Goal: Task Accomplishment & Management: Complete application form

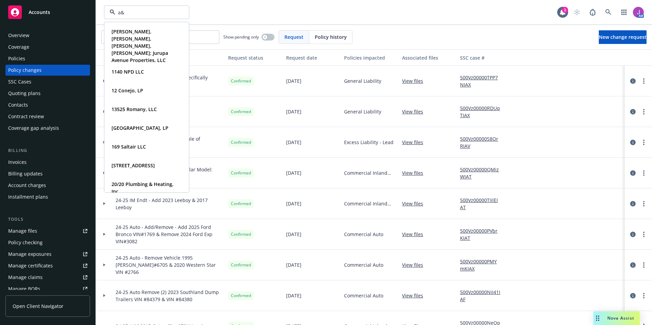
type input "a&N"
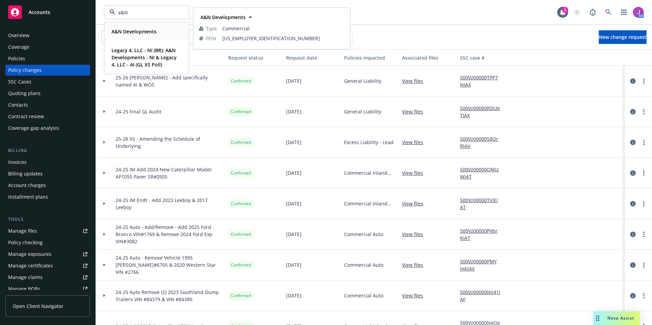
click at [128, 34] on strong "A&N Developments" at bounding box center [133, 31] width 45 height 6
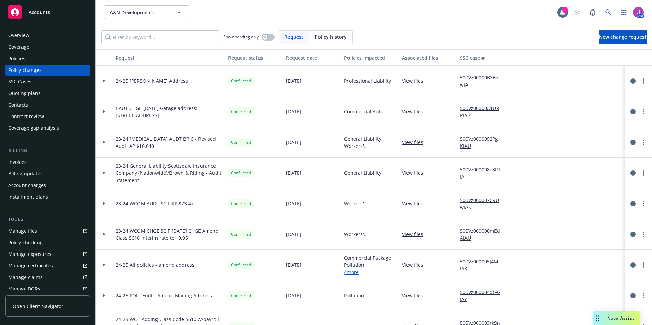
click at [17, 62] on div "Policies" at bounding box center [16, 58] width 17 height 11
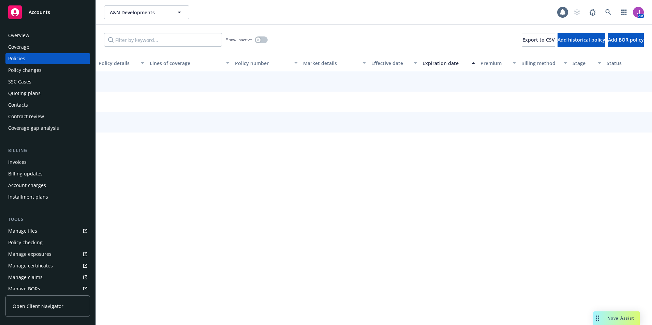
click at [18, 72] on div "Policy changes" at bounding box center [24, 70] width 33 height 11
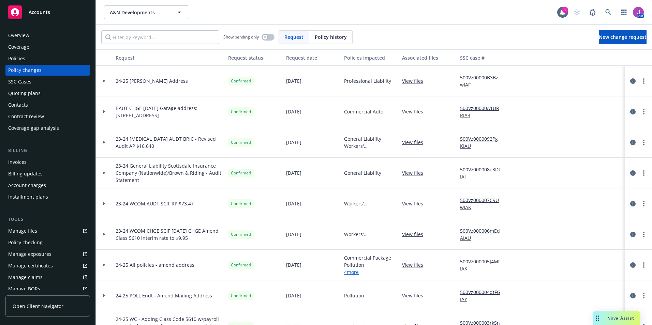
click at [31, 64] on div "Overview Coverage Policies Policy changes SSC Cases Quoting plans Contacts Cont…" at bounding box center [47, 82] width 85 height 104
click at [25, 60] on div "Policies" at bounding box center [47, 58] width 79 height 11
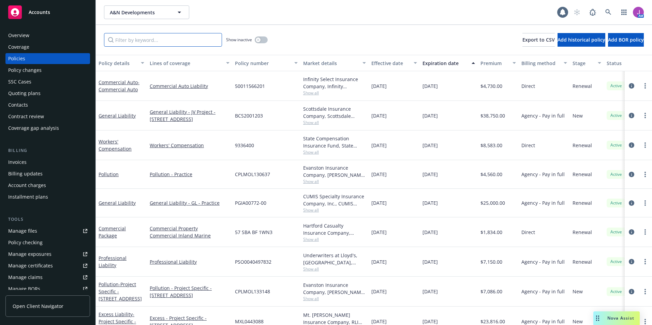
click at [144, 42] on input "Filter by keyword..." at bounding box center [163, 40] width 118 height 14
paste input "RBS0184959"
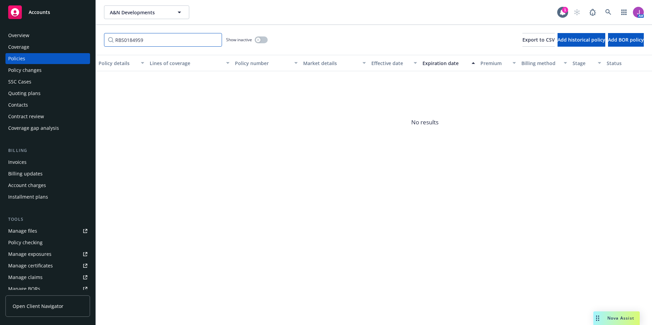
type input "RBS0184959"
click at [264, 38] on button "button" at bounding box center [261, 39] width 13 height 7
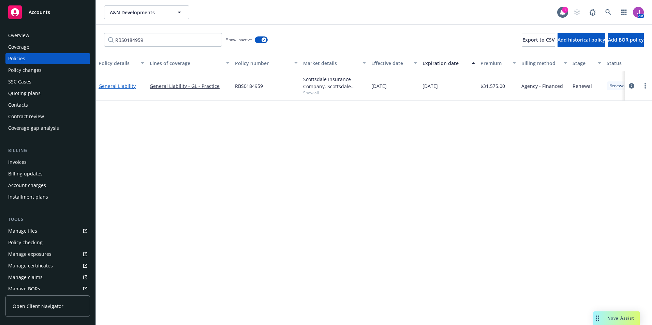
click at [121, 86] on link "General Liability" at bounding box center [117, 86] width 37 height 6
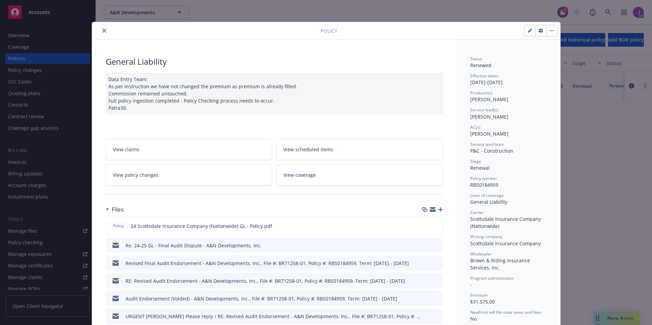
click at [133, 175] on span "View policy changes" at bounding box center [136, 174] width 46 height 7
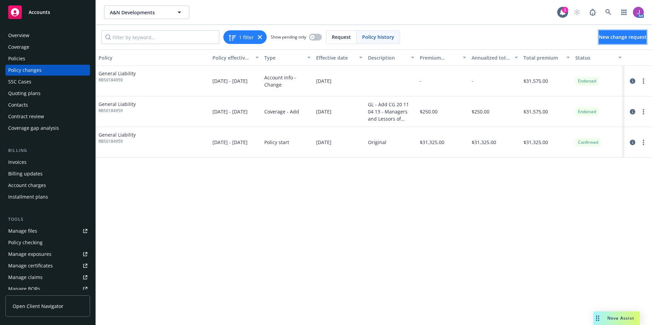
click at [599, 42] on link "New change request" at bounding box center [623, 37] width 48 height 14
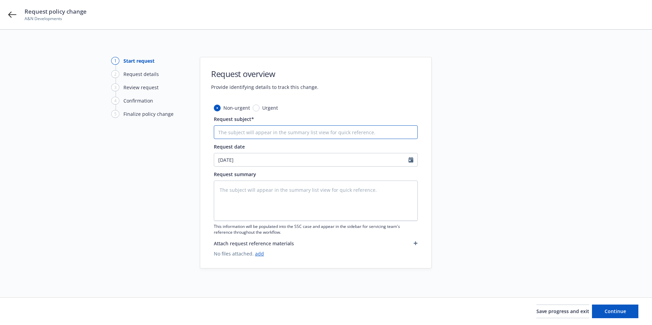
click at [244, 136] on input "Request subject*" at bounding box center [316, 132] width 204 height 14
type textarea "x"
type input "2"
type textarea "x"
type input "24"
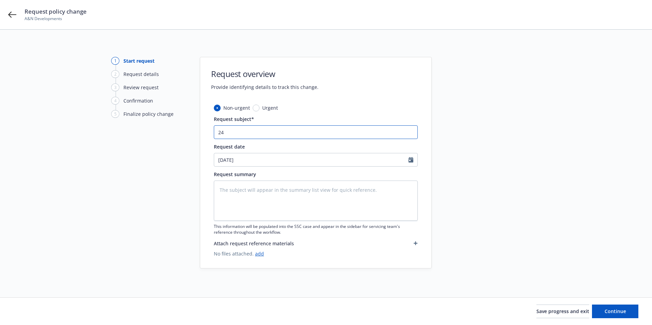
type textarea "x"
type input "24-"
type textarea "x"
type input "24-+"
type textarea "x"
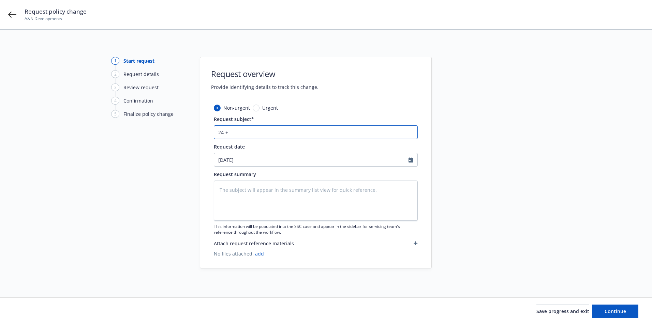
type input "24-+2"
type textarea "x"
type input "24-+25"
type textarea "x"
type input "24-+2"
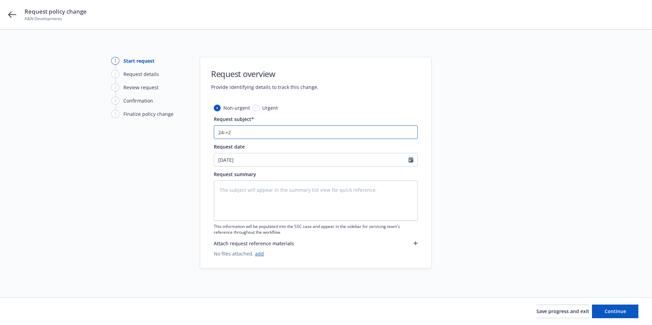
type textarea "x"
type input "24-+"
type textarea "x"
type input "24-"
type textarea "x"
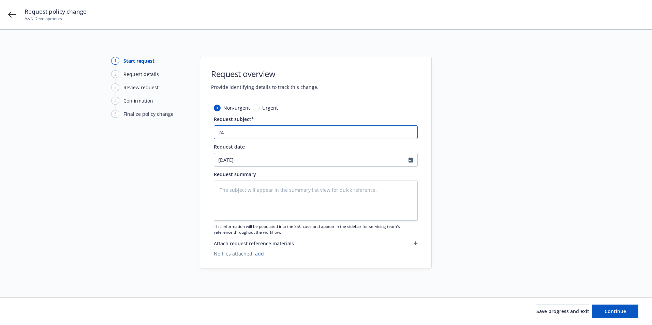
type input "24"
type textarea "x"
type input "24-"
type textarea "x"
type input "24-2"
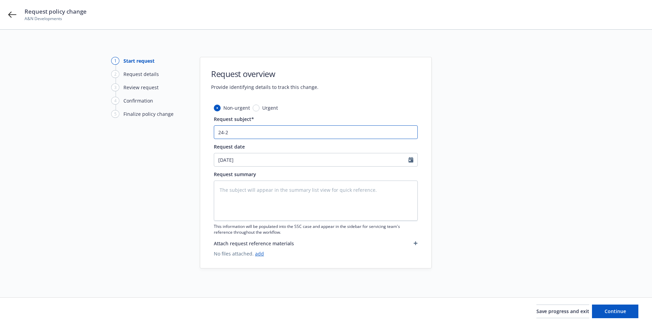
type textarea "x"
type input "24-25"
type textarea "x"
type input "24-25"
type textarea "x"
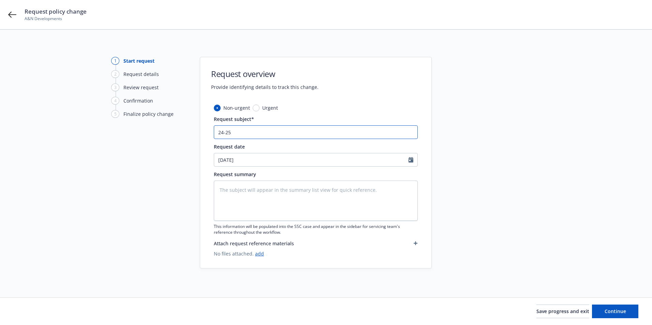
type input "24-25 R"
type textarea "x"
type input "24-25 Re"
type textarea "x"
type input "24-25 Rev"
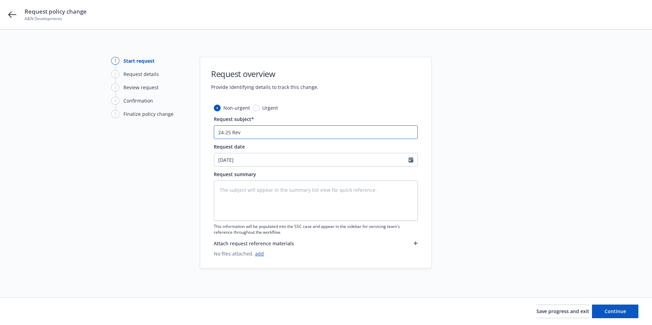
type textarea "x"
type input "24-25 Revi"
type textarea "x"
type input "24-25 [PERSON_NAME]"
type textarea "x"
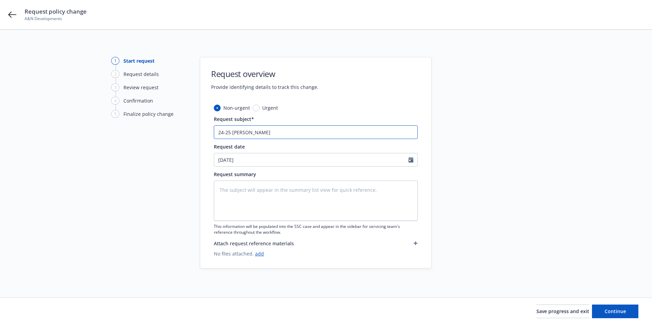
type input "24-25 Revise"
type textarea "x"
type input "24-25 Revised"
type textarea "x"
type input "24-25 Revised"
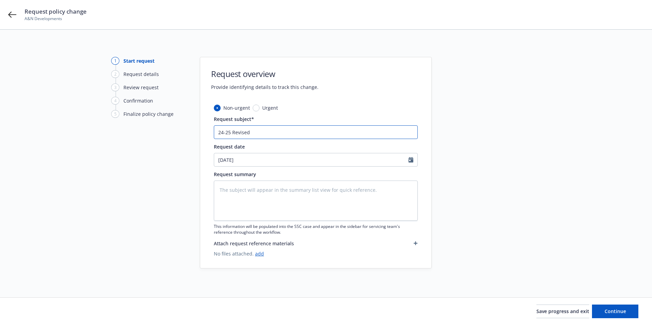
type textarea "x"
type input "24-25 Revised F"
type textarea "x"
type input "24-25 Revised Fi"
type textarea "x"
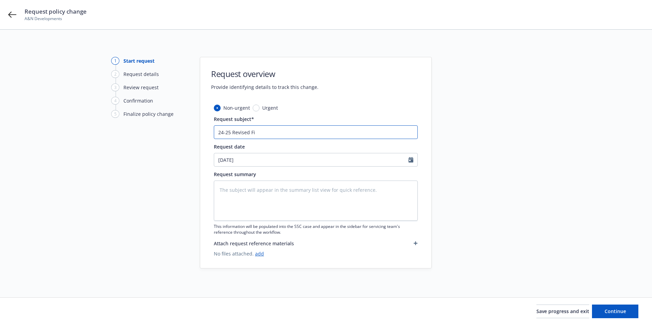
type input "24-25 Revised Fin"
type textarea "x"
type input "24-25 Revised Fina"
type textarea "x"
type input "24-25 Revised Final"
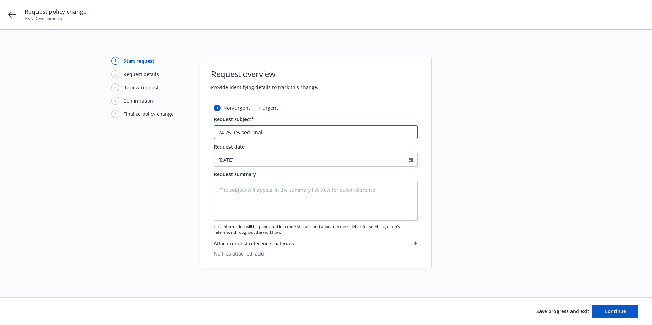
type textarea "x"
type input "24-25 Revised Final"
type textarea "x"
type input "24-25 Revised Final A"
type textarea "x"
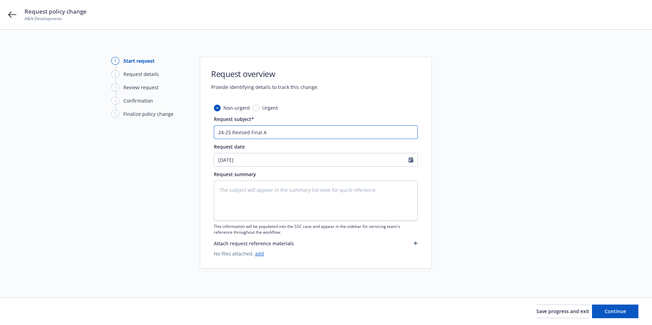
type input "24-25 Revised Final Au"
type textarea "x"
type input "24-25 Revised Final Aud"
type textarea "x"
type input "24-25 Revised Final Audo"
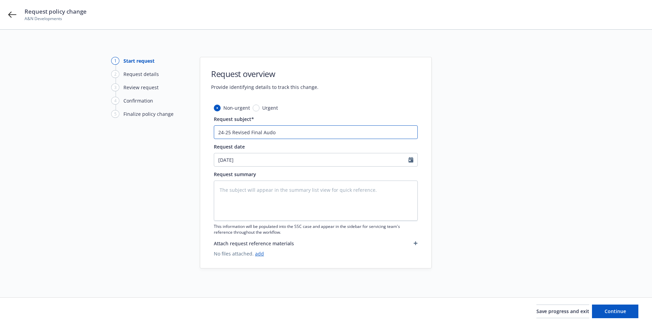
type textarea "x"
type input "24-25 Revised Final Audot"
type textarea "x"
type input "24-25 Revised Final Audot"
type textarea "x"
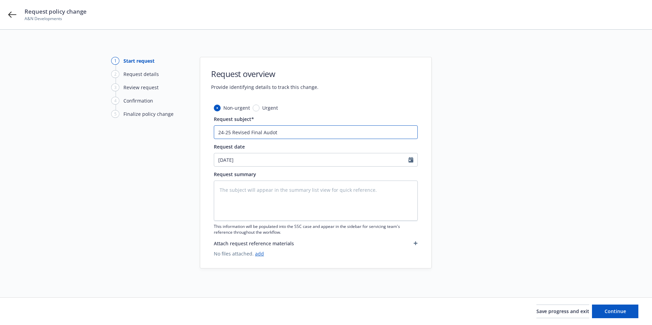
type input "24-25 Revised Final Audot"
type textarea "x"
type input "24-25 Revised Final Audo"
type textarea "x"
type input "24-25 Revised Final Aud"
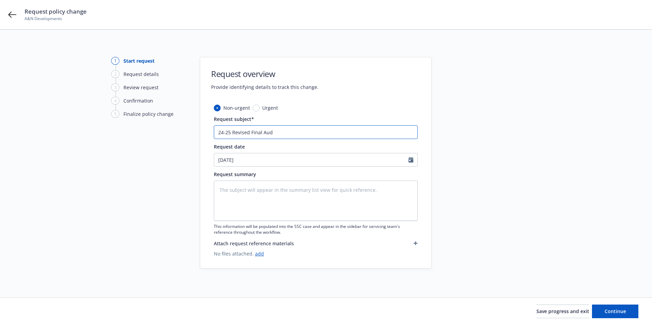
type textarea "x"
type input "24-25 Revised Final Au"
type textarea "x"
type input "24-25 Revised Final A"
type textarea "x"
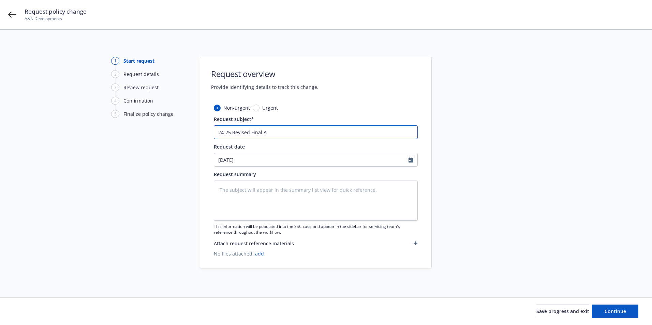
type input "24-25 Revised Final"
type textarea "x"
type input "24-25 Revised Final G"
type textarea "x"
type input "24-25 Revised Final GL"
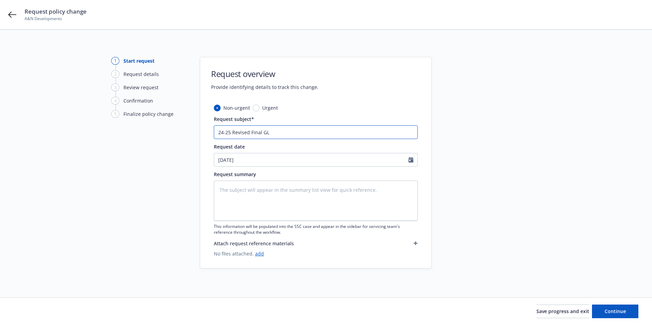
type textarea "x"
type input "24-25 Revised Final GL"
type textarea "x"
type input "24-25 Revised Final GL A"
type textarea "x"
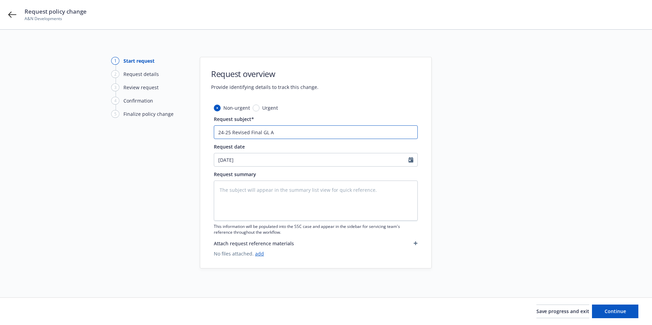
type input "24-25 Revised Final GL Au"
type textarea "x"
type input "24-25 Revised Final GL Aud"
type textarea "x"
type input "24-25 Revised Final GL Audi"
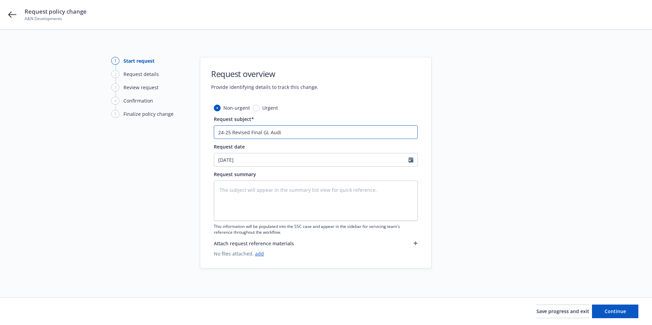
type textarea "x"
type input "24-25 Revised Final GL Audit"
click at [240, 159] on input "[DATE]" at bounding box center [311, 159] width 194 height 13
select select "10"
click at [266, 201] on span "2" at bounding box center [266, 199] width 9 height 9
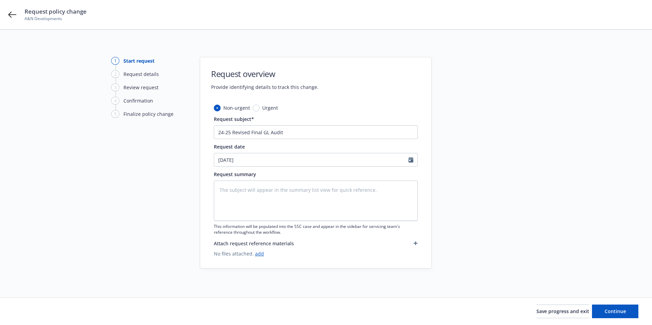
type textarea "x"
type input "[DATE]"
click at [247, 201] on textarea at bounding box center [316, 201] width 204 height 40
click at [241, 192] on textarea at bounding box center [316, 201] width 204 height 40
type textarea "x"
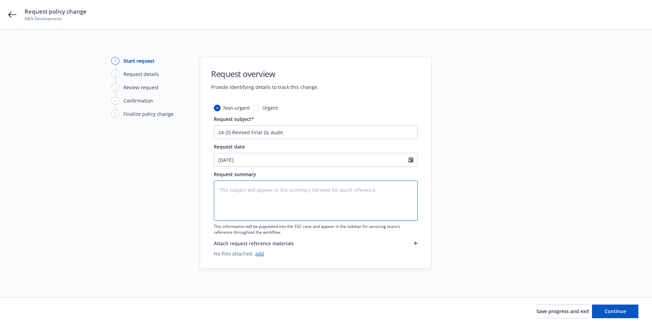
type textarea "E"
type textarea "x"
type textarea "Es"
type textarea "x"
type textarea "Est"
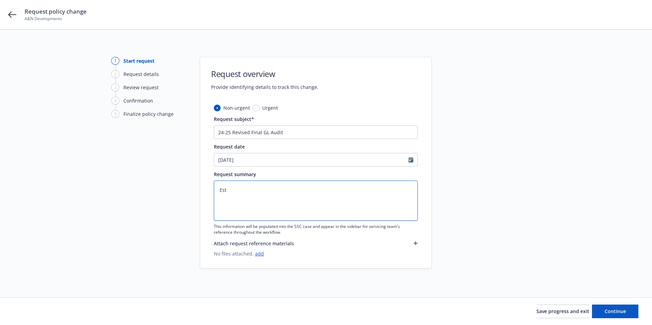
type textarea "x"
type textarea "Esti"
type textarea "x"
type textarea "Estim"
type textarea "x"
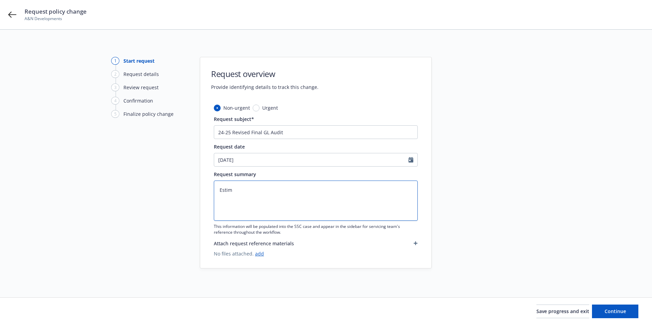
type textarea "Estima"
type textarea "x"
type textarea "Estimat"
type textarea "x"
type textarea "Estimate"
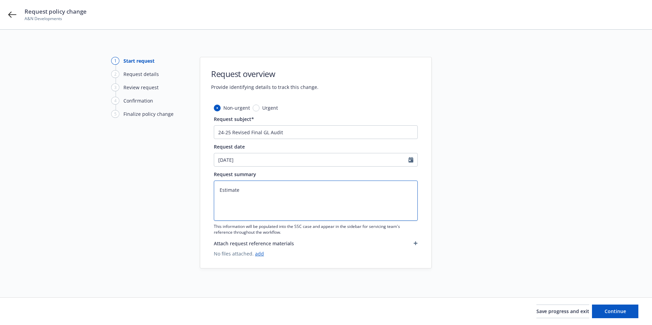
type textarea "x"
type textarea "Estimated"
type textarea "x"
type textarea "Estimated"
type textarea "x"
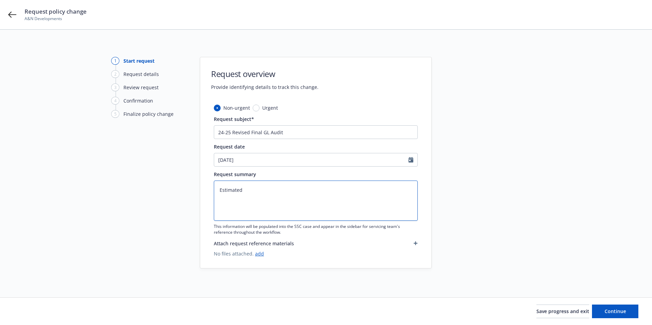
type textarea "Estimated"
type textarea "x"
type textarea "Estimate"
type textarea "x"
type textarea "Estimat"
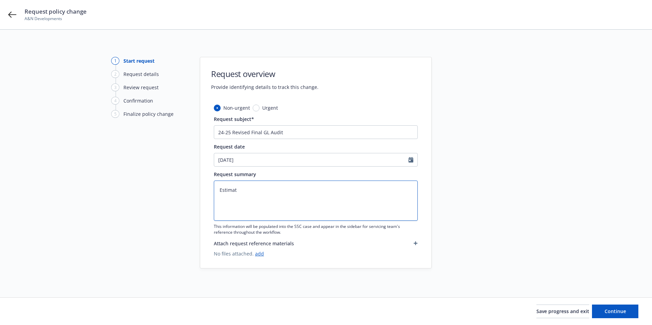
type textarea "x"
type textarea "Estima"
type textarea "x"
type textarea "Estim"
type textarea "x"
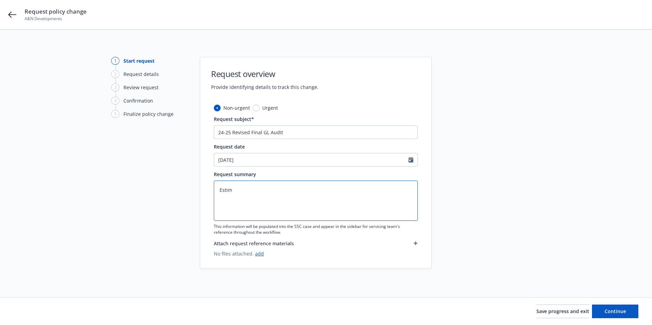
type textarea "Esti"
type textarea "x"
type textarea "Est"
type textarea "x"
type textarea "Es"
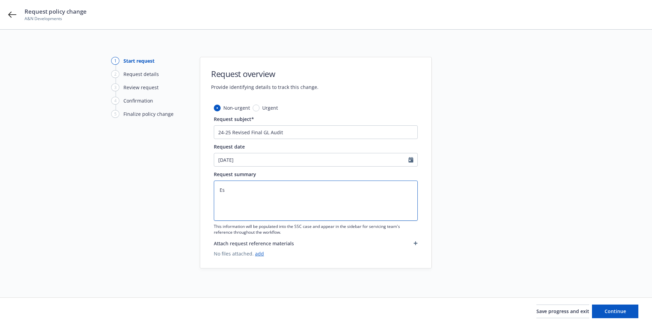
type textarea "x"
type textarea "E"
type textarea "x"
paste textarea "Estimated Premium Basis: $3,500,000"
type textarea "x"
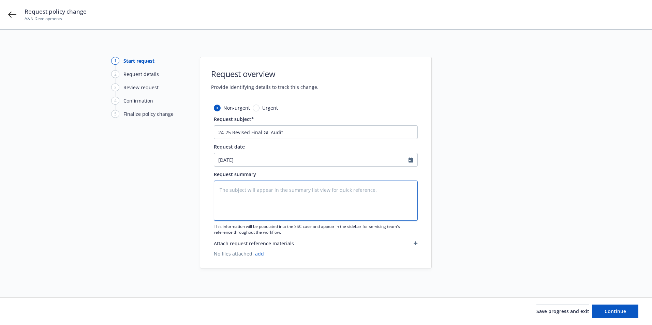
type textarea "Estimated Premium Basis: $3,500,000"
drag, startPoint x: 243, startPoint y: 188, endPoint x: 276, endPoint y: 189, distance: 32.7
click at [276, 189] on textarea "Estimated Premium Basis: $3,500,000" at bounding box center [316, 201] width 204 height 40
type textarea "x"
type textarea "Estimated G: $3,500,000"
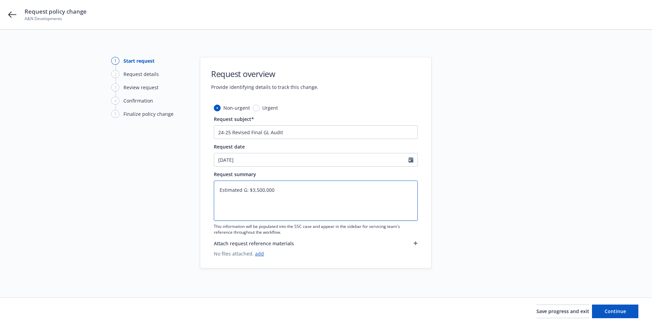
type textarea "x"
type textarea "Estimated Gr: $3,500,000"
type textarea "x"
type textarea "Estimated Gro: $3,500,000"
type textarea "x"
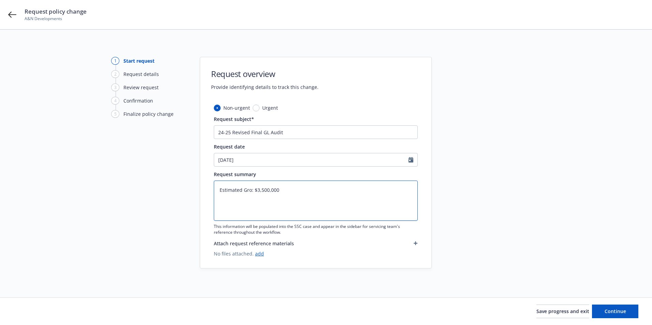
type textarea "Estimated Gros: $3,500,000"
type textarea "x"
type textarea "Estimated Gross: $3,500,000"
type textarea "x"
type textarea "Estimated Gross : $3,500,000"
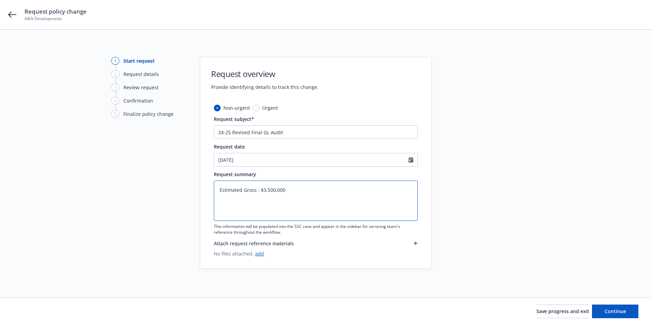
type textarea "x"
type textarea "Estimated Gross S: $3,500,000"
type textarea "x"
type textarea "Estimated [PERSON_NAME]: $3,500,000"
type textarea "x"
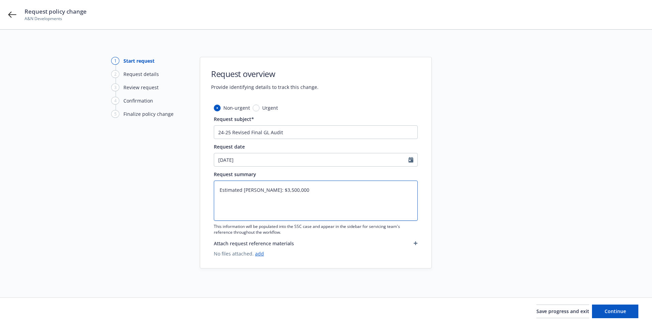
type textarea "Estimated [PERSON_NAME]: $3,500,000"
type textarea "x"
type textarea "Estimated Gross Sale: $3,500,000"
type textarea "x"
type textarea "Estimated Gross Sales: $3,500,000"
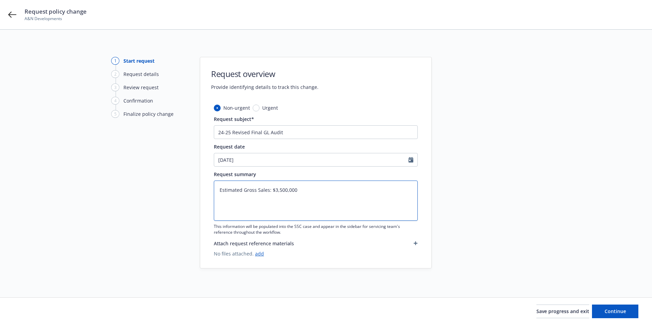
click at [226, 194] on textarea "Estimated Gross Sales: $3,500,000" at bounding box center [316, 201] width 204 height 40
click at [310, 191] on textarea "Estimated Gross Sales: $3,500,000" at bounding box center [316, 201] width 204 height 40
type textarea "x"
type textarea "Estimated Gross Sales: $3,500,000"
paste textarea "Audited Premium Basis: $5,126,805"
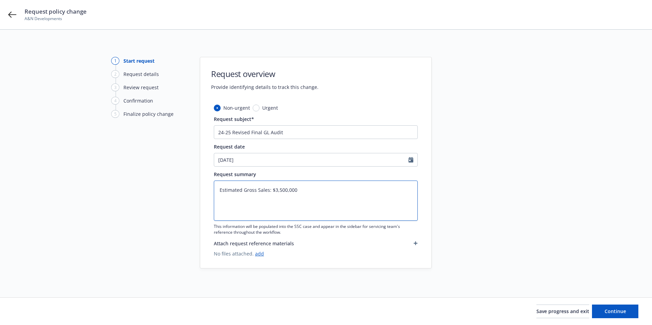
type textarea "x"
type textarea "Estimated Gross Sales: $3,500,000 Audited Premium Basis: $5,126,805"
click at [249, 197] on textarea "Estimated Gross Sales: $3,500,000 Audited Premium Basis: $5,126,805" at bounding box center [316, 201] width 204 height 40
type textarea "x"
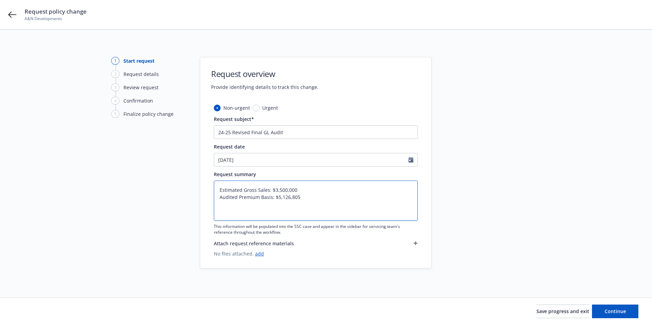
type textarea "Estimated Gross Sales: $3,500,000 Audited GBasis: $5,126,805"
type textarea "x"
type textarea "Estimated Gross Sales: $3,500,000 Audited GrBasis: $5,126,805"
type textarea "x"
type textarea "Estimated Gross Sales: $3,500,000 Audited GroBasis: $5,126,805"
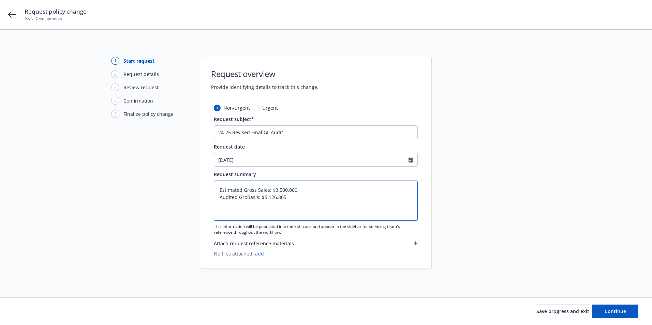
type textarea "x"
type textarea "Estimated Gross Sales: $3,500,000 Audited GrosBasis: $5,126,805"
type textarea "x"
type textarea "Estimated Gross Sales: $3,500,000 Audited GrossBasis: $5,126,805"
type textarea "x"
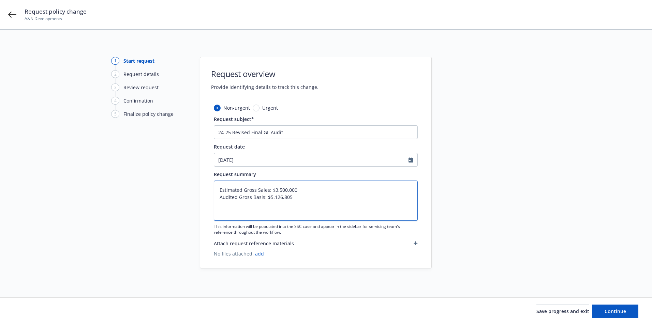
type textarea "Estimated Gross Sales: $3,500,000 Audited Gross Basis: $5,126,805"
click at [229, 205] on textarea "Estimated Gross Sales: $3,500,000 Audited Gross Basis: $5,126,805" at bounding box center [316, 201] width 204 height 40
click at [311, 197] on textarea "Estimated Gross Sales: $3,500,000 Audited Gross Basis: $5,126,805" at bounding box center [316, 201] width 204 height 40
type textarea "x"
type textarea "Estimated Gross Sales: $3,500,000 Audited Gross Basis: $5,126,805"
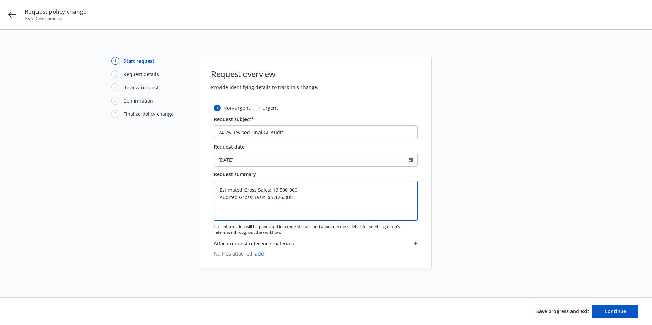
type textarea "x"
type textarea "Estimated Gross Sales: $3,500,000 Audited Gross Basis: $5,126,805"
paste textarea "Audited Earned Premium: $45,885 Advanced Premium Paid: $31,325 Additional Premi…"
type textarea "x"
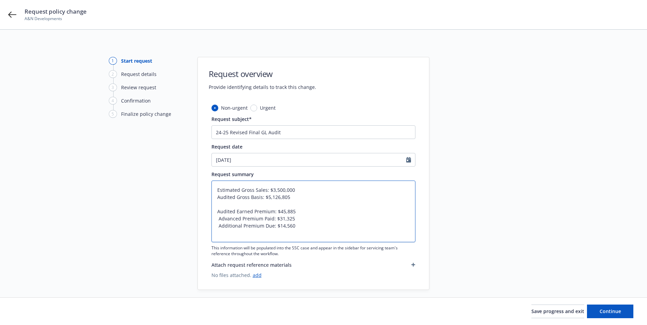
type textarea "Estimated Gross Sales: $3,500,000 Audited Gross Basis: $5,126,805 Audited Earne…"
type textarea "x"
click at [291, 134] on input "24-25 Revised Final GL Audit" at bounding box center [313, 132] width 204 height 14
select select "10"
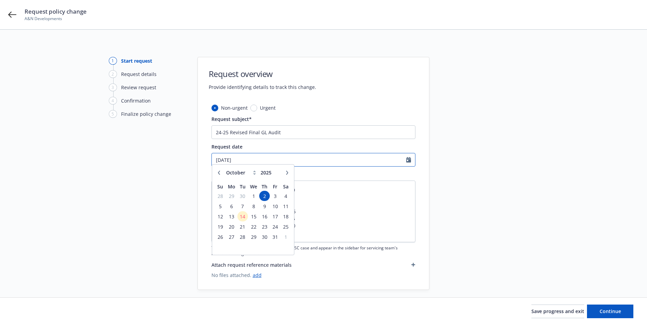
click at [258, 159] on input "[DATE]" at bounding box center [309, 159] width 194 height 13
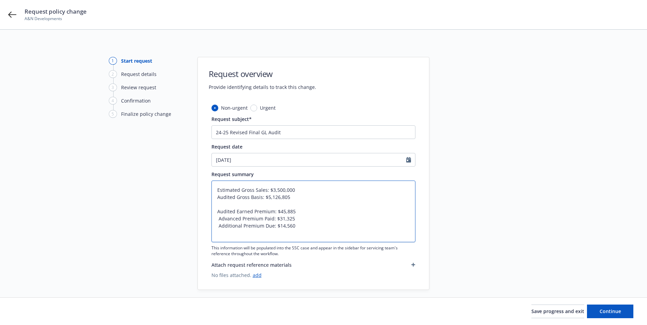
click at [377, 217] on textarea "Estimated Gross Sales: $3,500,000 Audited Gross Basis: $5,126,805 Audited Earne…" at bounding box center [313, 212] width 204 height 62
click at [296, 224] on textarea "Estimated Gross Sales: $3,500,000 Audited Gross Basis: $5,126,805 Audited Earne…" at bounding box center [313, 212] width 204 height 62
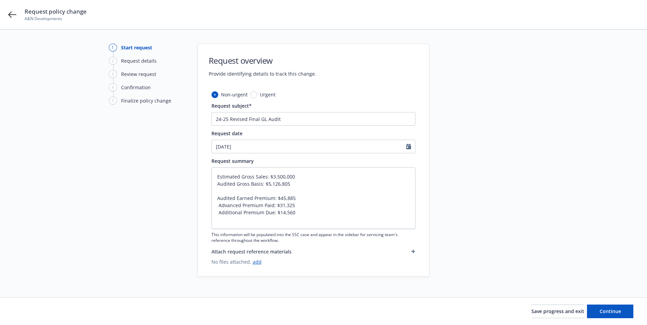
scroll to position [20, 0]
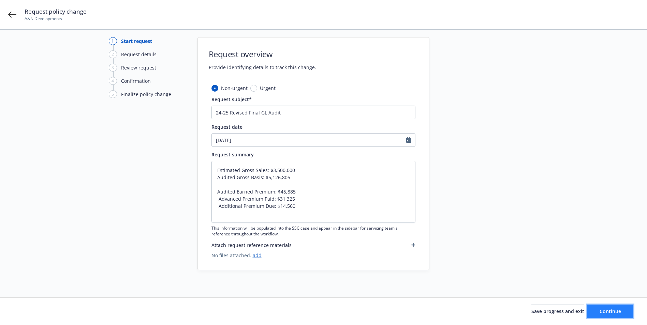
click at [601, 306] on button "Continue" at bounding box center [610, 312] width 46 height 14
type textarea "x"
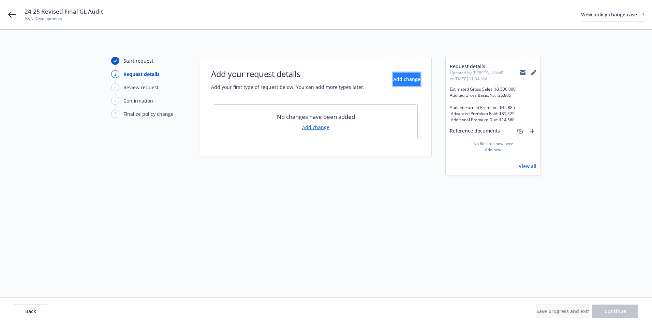
click at [393, 79] on span "Add change" at bounding box center [406, 79] width 27 height 6
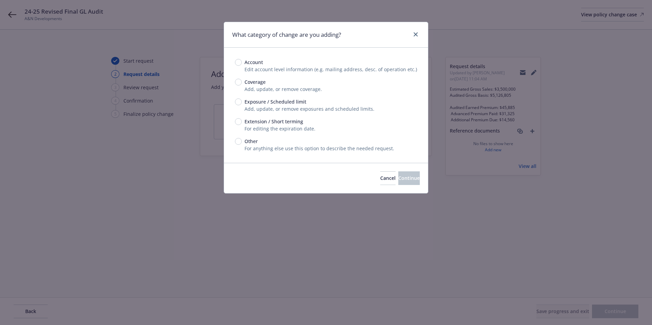
click at [245, 102] on span "Exposure / Scheduled limit" at bounding box center [275, 101] width 62 height 7
click at [242, 102] on input "Exposure / Scheduled limit" at bounding box center [238, 102] width 7 height 7
radio input "true"
click at [400, 185] on button "Continue" at bounding box center [408, 178] width 21 height 14
type textarea "x"
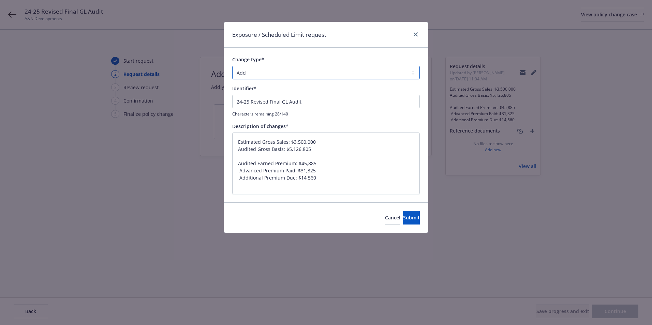
click at [252, 73] on select "Add Audit Change Remove" at bounding box center [325, 73] width 187 height 14
select select "AUDIT"
click at [232, 66] on select "Add Audit Change Remove" at bounding box center [325, 73] width 187 height 14
click at [403, 217] on span "Submit" at bounding box center [411, 217] width 17 height 6
type textarea "x"
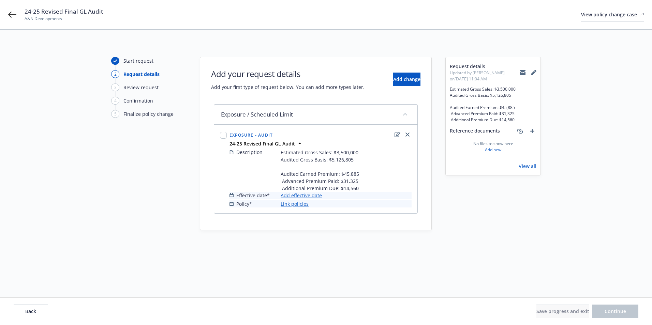
click at [301, 196] on link "Add effective date" at bounding box center [301, 195] width 41 height 7
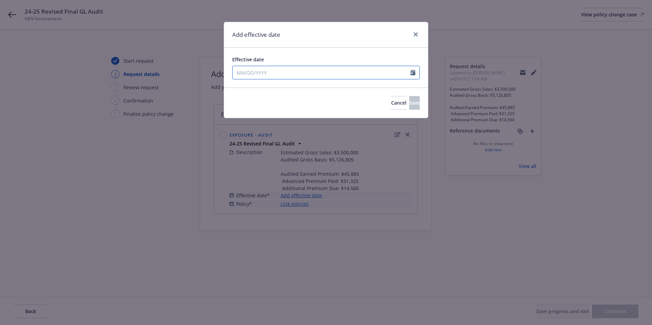
click at [243, 74] on input "Effective date" at bounding box center [321, 72] width 178 height 13
select select "10"
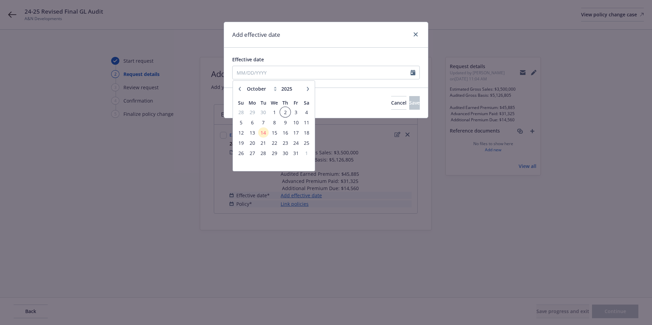
click at [288, 112] on span "2" at bounding box center [285, 112] width 9 height 9
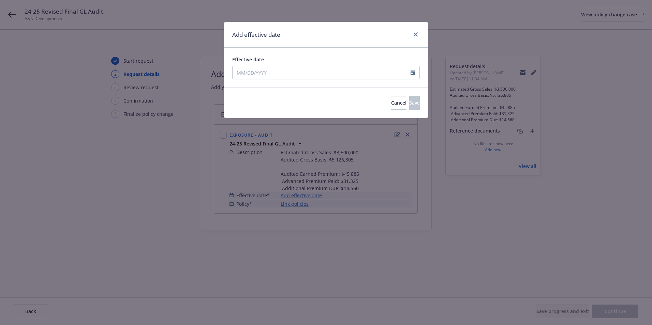
type input "[DATE]"
click at [411, 106] on button "Save" at bounding box center [414, 103] width 11 height 14
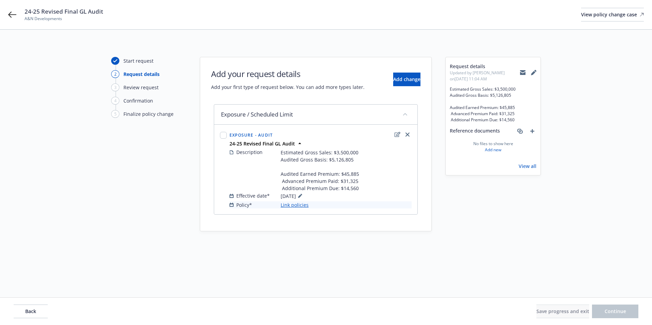
click at [298, 206] on link "Link policies" at bounding box center [295, 204] width 28 height 7
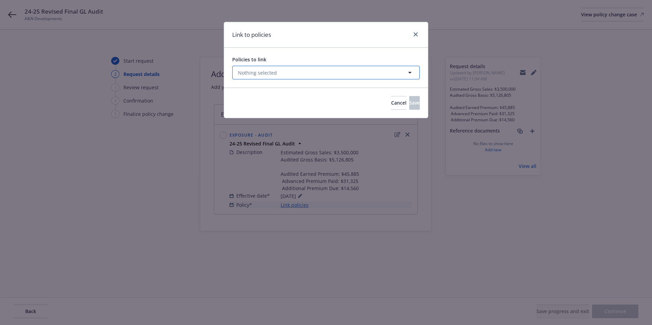
click at [256, 76] on button "Nothing selected" at bounding box center [325, 73] width 187 height 14
select select "ACTIVE"
click at [247, 76] on span "Nothing selected" at bounding box center [257, 72] width 39 height 7
select select "ACTIVE"
type input "RBS0184959"
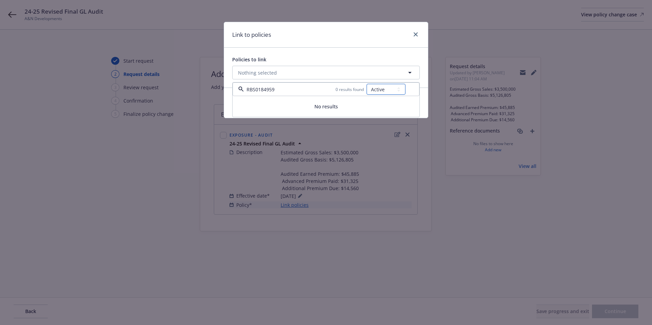
click at [398, 89] on select "All Active Upcoming Expired Cancelled" at bounding box center [385, 89] width 39 height 11
select select
click at [367, 84] on select "All Active Upcoming Expired Cancelled" at bounding box center [385, 89] width 39 height 11
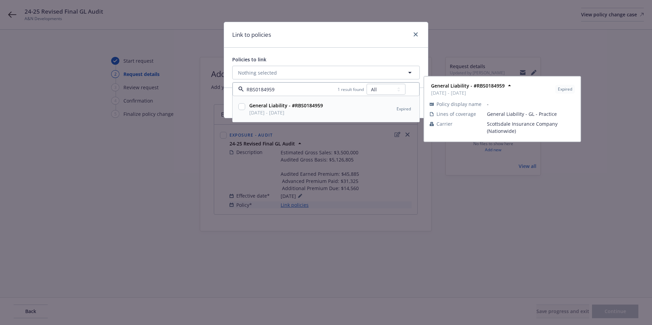
click at [238, 108] on input "checkbox" at bounding box center [241, 106] width 7 height 7
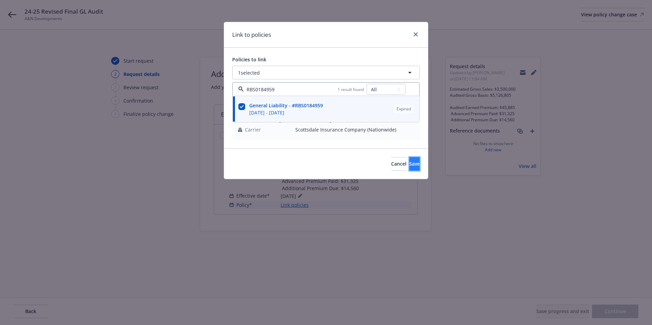
click at [409, 166] on span "Save" at bounding box center [414, 164] width 11 height 6
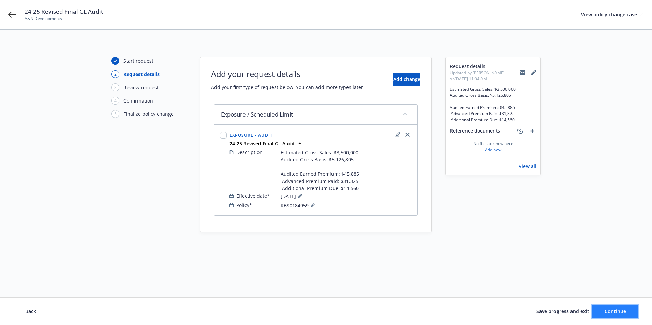
click at [615, 315] on button "Continue" at bounding box center [615, 312] width 46 height 14
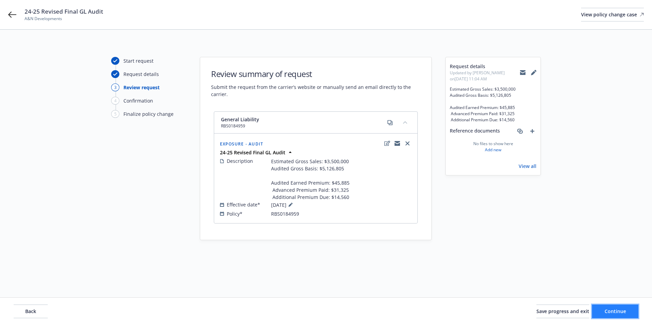
click at [612, 307] on button "Continue" at bounding box center [615, 312] width 46 height 14
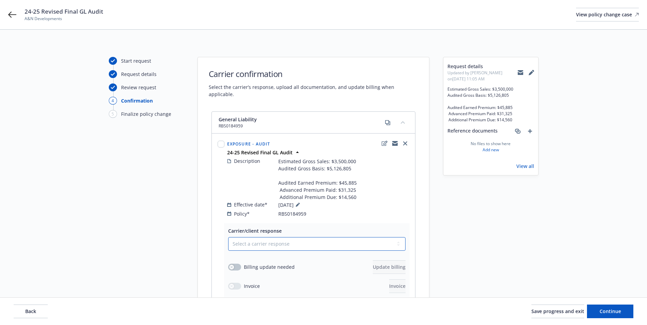
click at [247, 241] on select "Select a carrier response Accepted Accepted with revision No endorsement needed…" at bounding box center [316, 244] width 177 height 14
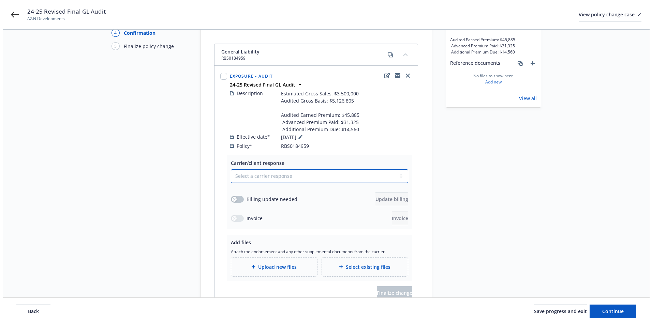
scroll to position [68, 0]
click at [258, 169] on select "Select a carrier response Accepted Accepted with revision No endorsement needed…" at bounding box center [316, 176] width 177 height 14
click at [228, 169] on select "Select a carrier response Accepted Accepted with revision No endorsement needed…" at bounding box center [316, 176] width 177 height 14
click at [230, 198] on icon "button" at bounding box center [231, 199] width 3 height 3
click at [373, 196] on span "Update billing" at bounding box center [389, 199] width 33 height 6
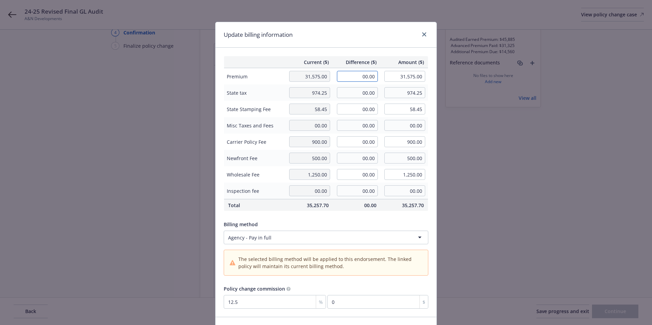
click at [347, 76] on input "00.00" at bounding box center [357, 76] width 41 height 11
click at [350, 75] on input "00.00" at bounding box center [357, 76] width 41 height 11
click at [324, 100] on td "974.25" at bounding box center [309, 93] width 48 height 16
click at [354, 91] on input "00.00" at bounding box center [357, 92] width 41 height 11
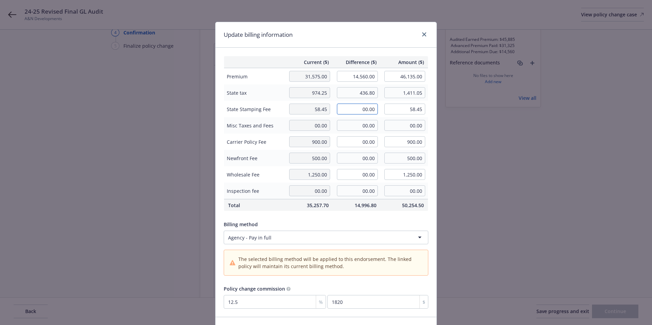
click at [358, 110] on input "00.00" at bounding box center [357, 109] width 41 height 11
click at [356, 174] on input "00.00" at bounding box center [357, 174] width 41 height 11
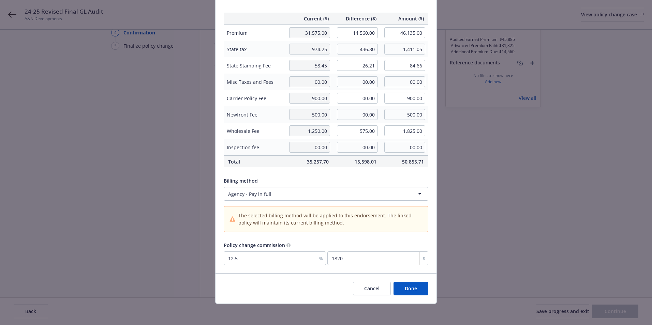
scroll to position [44, 0]
click at [407, 286] on button "Done" at bounding box center [410, 288] width 35 height 14
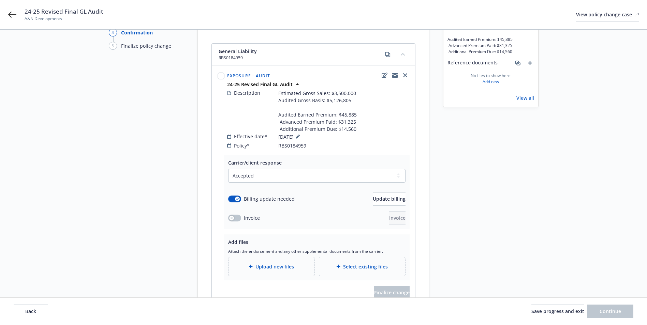
click at [263, 263] on span "Upload new files" at bounding box center [274, 266] width 39 height 7
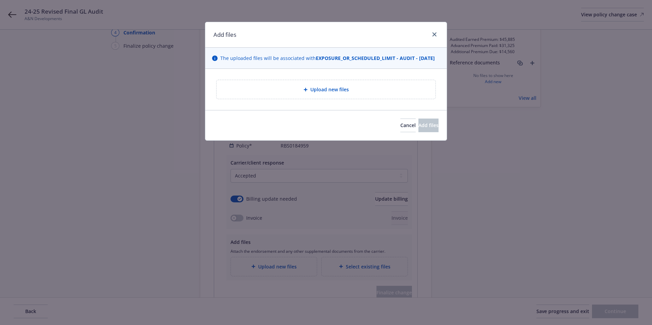
click at [329, 92] on div "Upload new files" at bounding box center [325, 89] width 219 height 19
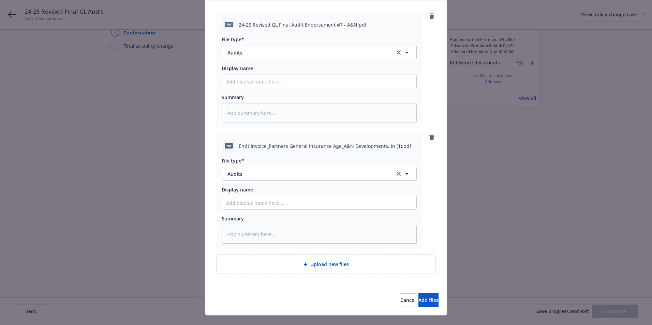
scroll to position [68, 0]
click at [242, 177] on span "Audits" at bounding box center [306, 173] width 158 height 7
click at [260, 164] on div "Invoice - Third Party" at bounding box center [319, 155] width 194 height 18
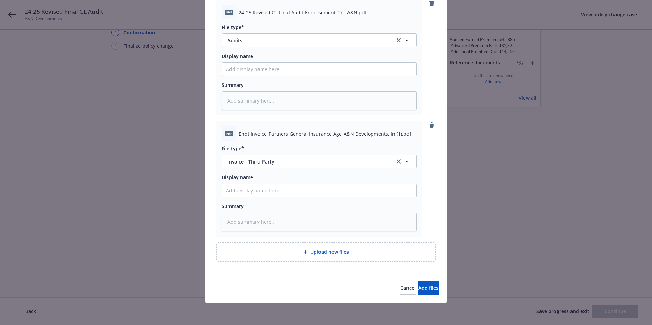
scroll to position [87, 0]
click at [324, 258] on div "Upload new files" at bounding box center [325, 252] width 219 height 19
click at [418, 291] on span "Add files" at bounding box center [428, 288] width 20 height 6
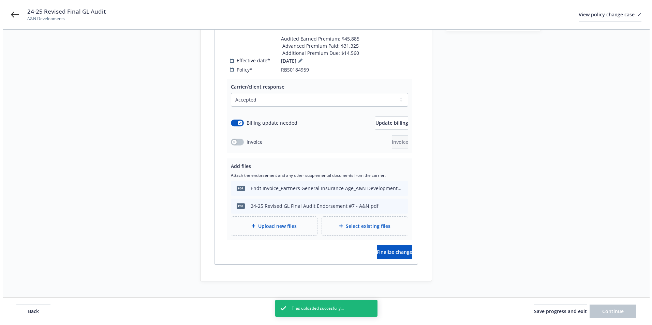
scroll to position [148, 0]
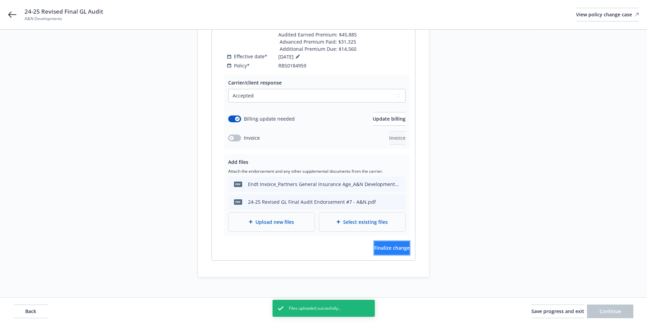
click at [382, 245] on span "Finalize change" at bounding box center [391, 248] width 35 height 6
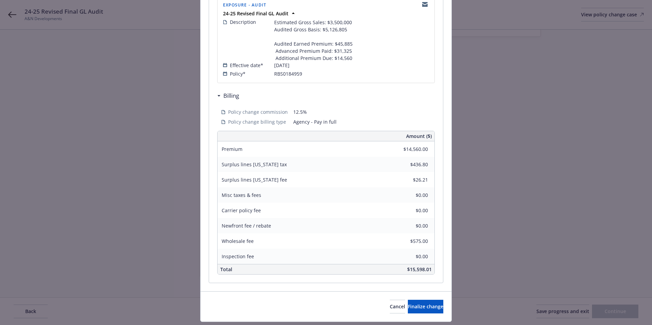
scroll to position [171, 0]
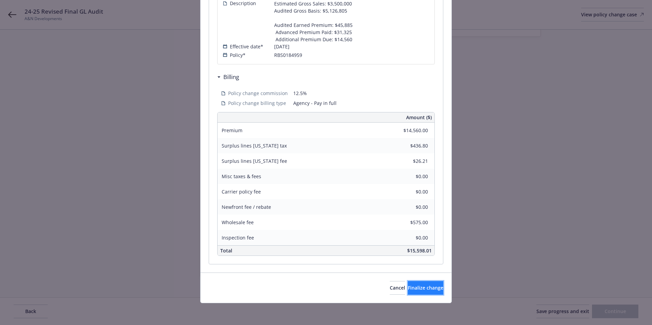
click at [408, 287] on span "Finalize change" at bounding box center [425, 288] width 35 height 6
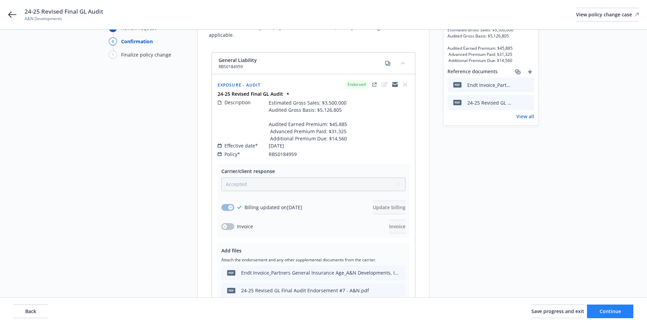
scroll to position [46, 0]
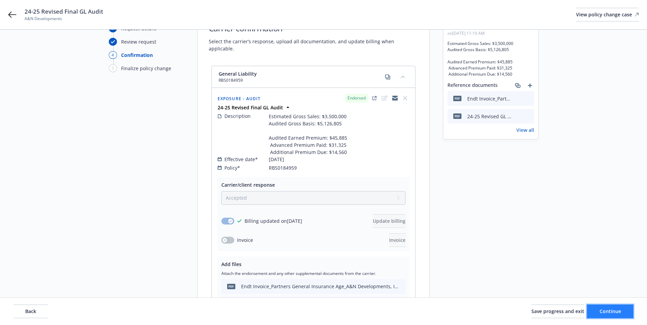
click at [600, 309] on span "Continue" at bounding box center [609, 311] width 21 height 6
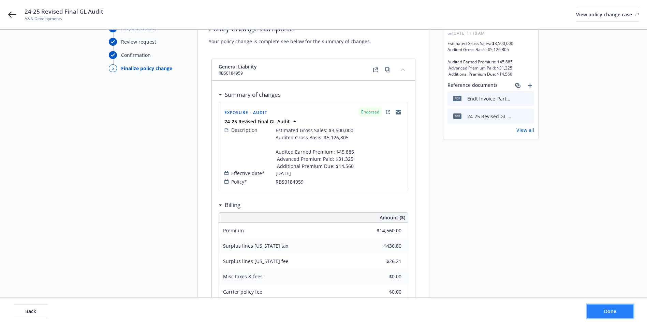
click at [600, 309] on button "Done" at bounding box center [610, 312] width 46 height 14
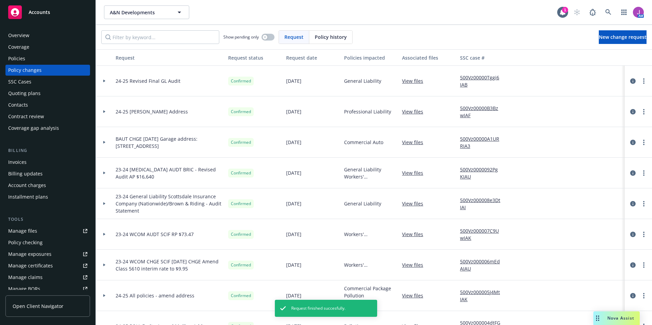
click at [24, 164] on div "Invoices" at bounding box center [17, 162] width 18 height 11
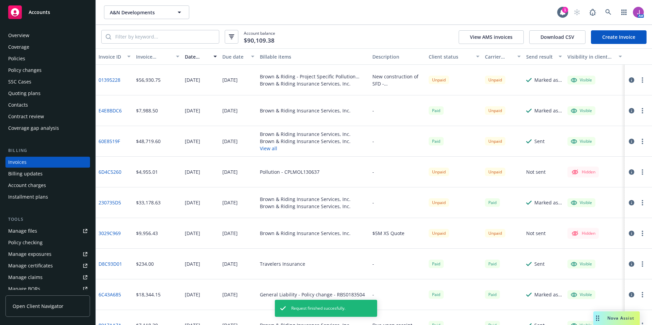
click at [613, 37] on link "Create Invoice" at bounding box center [619, 37] width 56 height 14
